Goal: Transaction & Acquisition: Purchase product/service

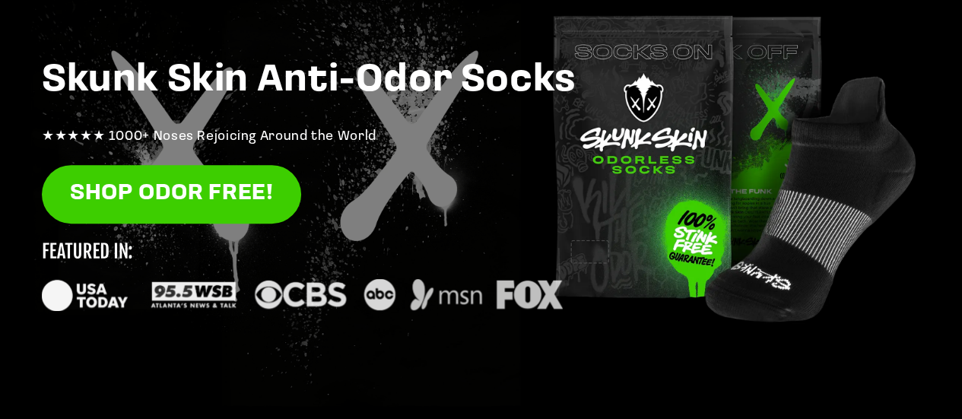
scroll to position [234, 0]
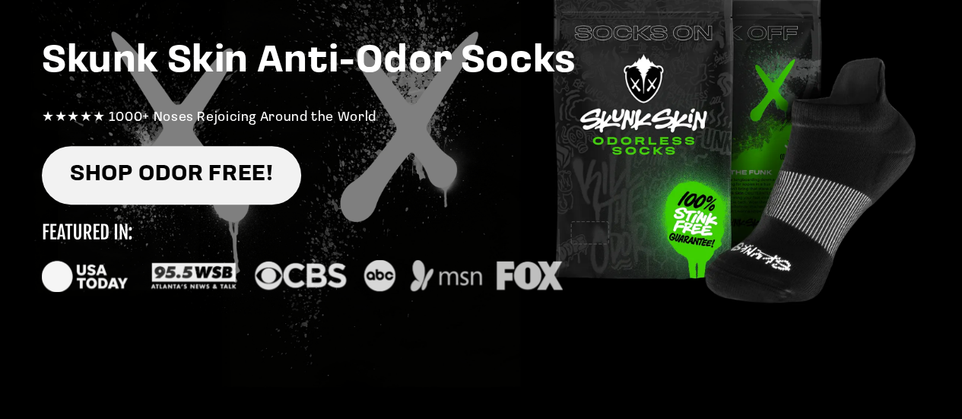
click at [223, 164] on link "SHOP ODOR FREE!" at bounding box center [171, 175] width 259 height 59
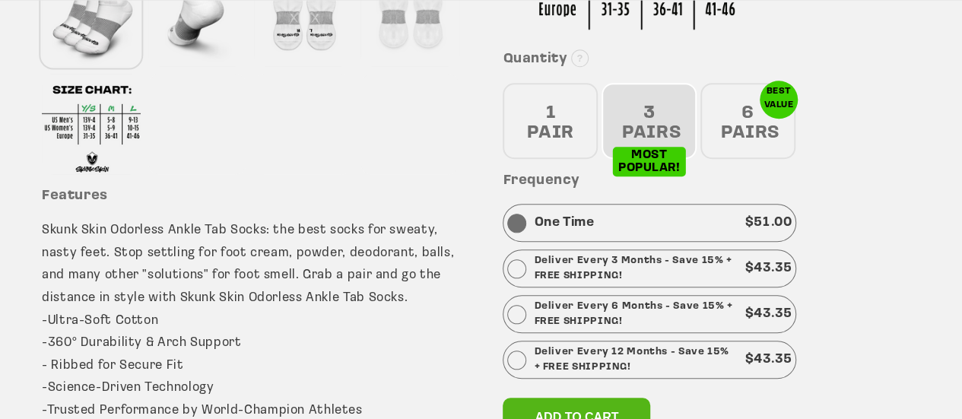
scroll to position [606, 0]
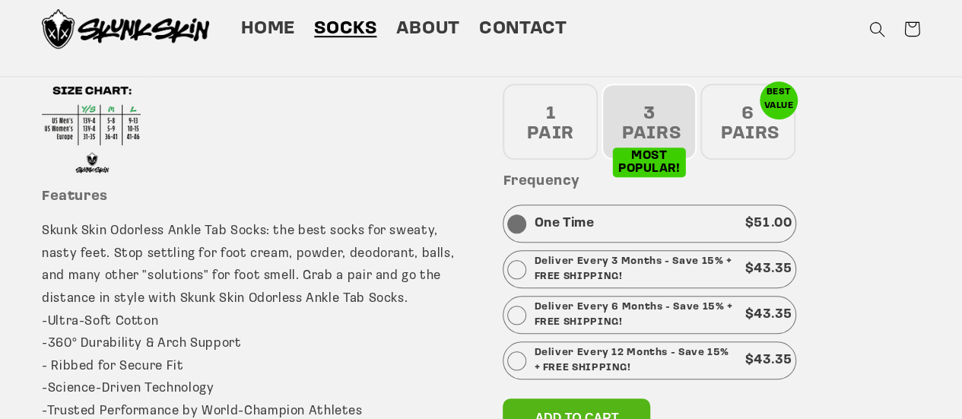
click at [731, 118] on div "6 PAIRS" at bounding box center [748, 122] width 95 height 76
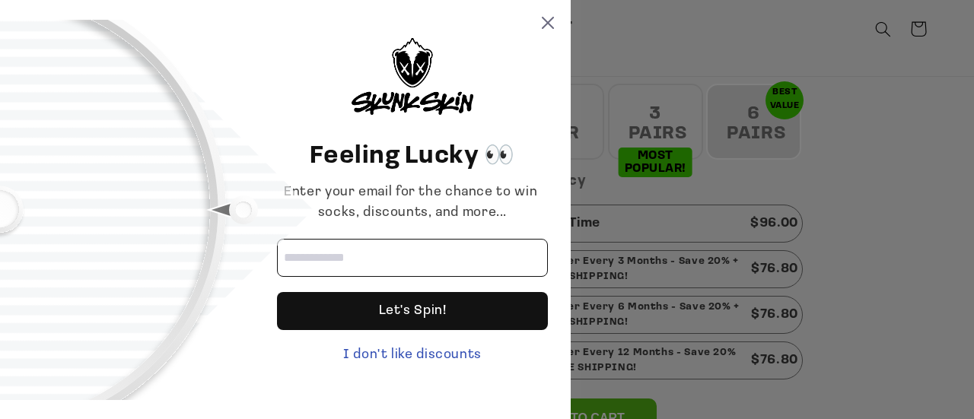
click at [429, 270] on input "Email address" at bounding box center [412, 258] width 271 height 38
type input "**********"
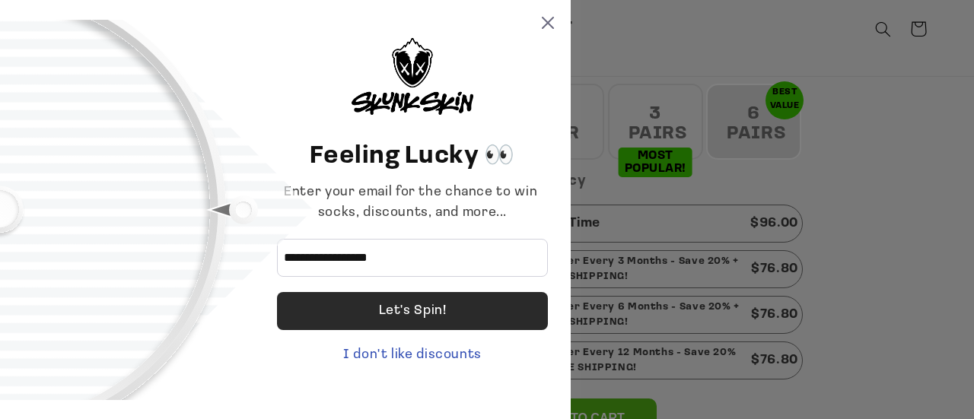
click at [431, 304] on div "Let's Spin!" at bounding box center [413, 311] width 68 height 38
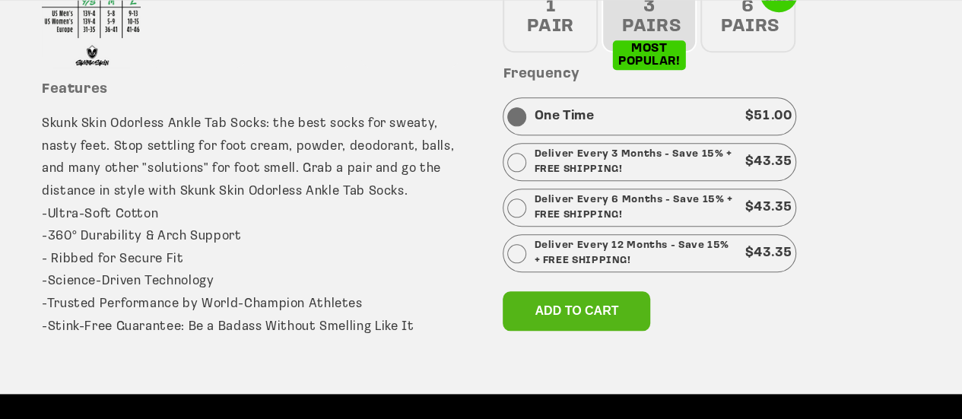
scroll to position [714, 0]
